Goal: Transaction & Acquisition: Download file/media

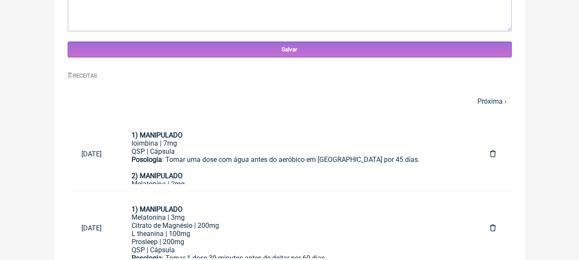
scroll to position [343, 0]
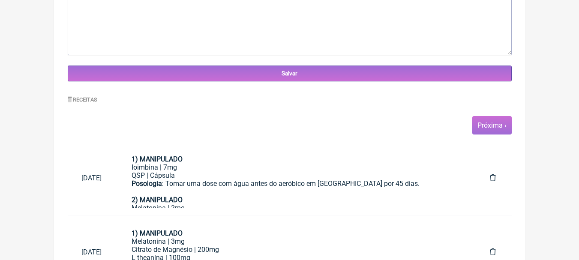
click at [495, 124] on link "Próxima ›" at bounding box center [492, 125] width 29 height 8
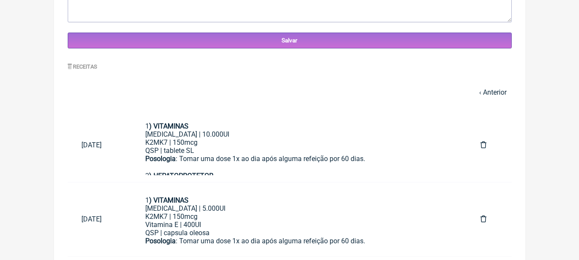
scroll to position [542, 0]
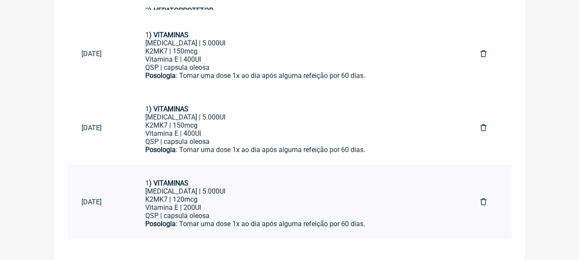
click at [259, 209] on div "K2MK7 | 120mcg Vitamina E | 200UI" at bounding box center [299, 204] width 308 height 16
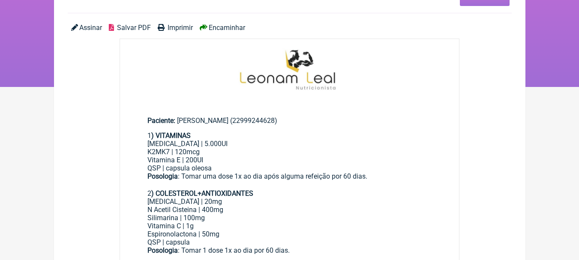
scroll to position [43, 0]
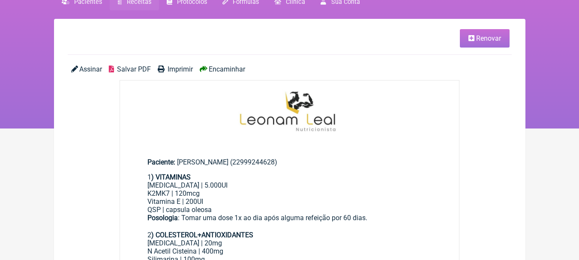
click at [131, 68] on span "Salvar PDF" at bounding box center [134, 69] width 34 height 8
